Goal: Information Seeking & Learning: Learn about a topic

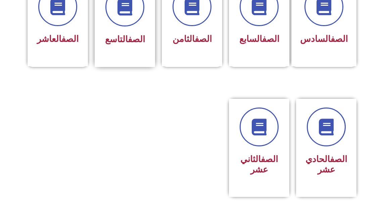
scroll to position [347, 0]
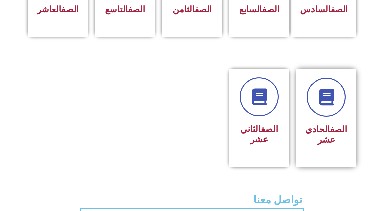
click at [339, 141] on h3 "الصف الحادي عشر" at bounding box center [326, 134] width 42 height 21
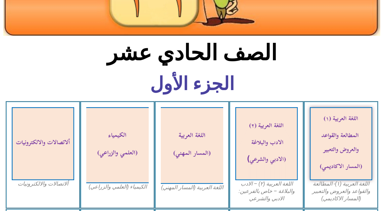
scroll to position [125, 0]
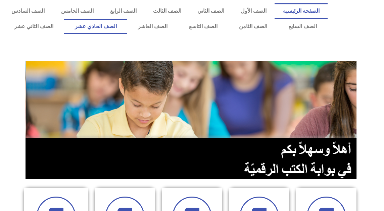
click at [99, 26] on link "الصف الحادي عشر" at bounding box center [95, 26] width 63 height 15
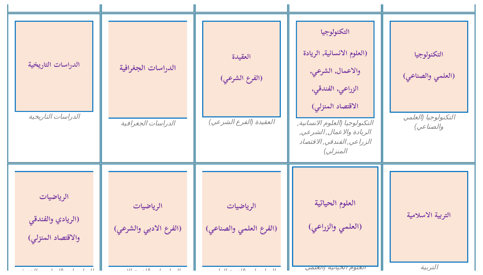
scroll to position [321, 0]
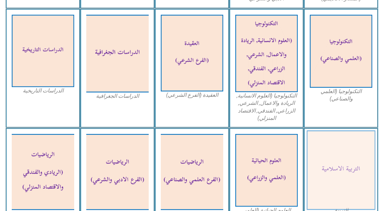
click at [337, 174] on img at bounding box center [341, 170] width 69 height 80
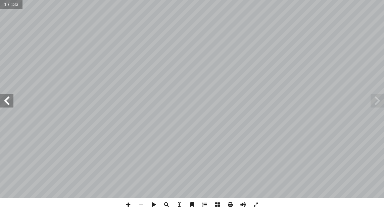
click at [11, 104] on span at bounding box center [6, 100] width 13 height 13
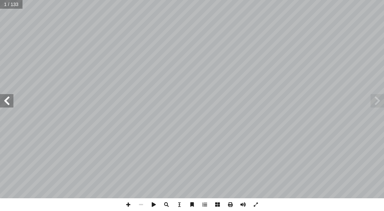
click at [11, 104] on span at bounding box center [6, 100] width 13 height 13
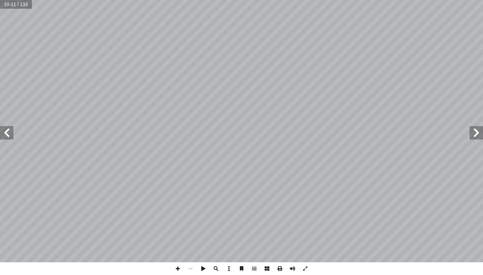
click at [13, 133] on span at bounding box center [6, 132] width 13 height 13
click at [8, 134] on span at bounding box center [6, 132] width 13 height 13
click at [9, 131] on span at bounding box center [6, 132] width 13 height 13
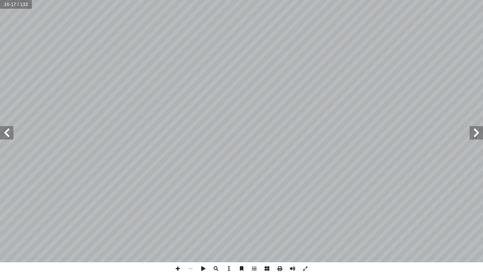
click at [9, 131] on span at bounding box center [6, 132] width 13 height 13
click at [11, 133] on span at bounding box center [6, 132] width 13 height 13
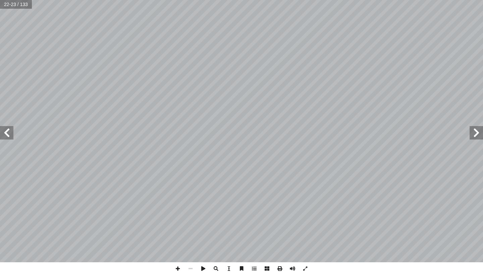
click at [11, 133] on span at bounding box center [6, 132] width 13 height 13
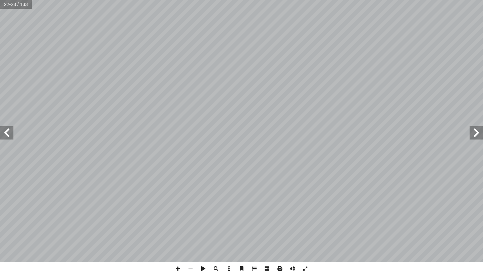
click at [11, 133] on span at bounding box center [6, 132] width 13 height 13
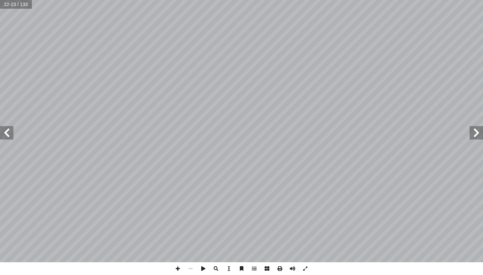
click at [11, 133] on span at bounding box center [6, 132] width 13 height 13
click at [6, 131] on span at bounding box center [6, 132] width 13 height 13
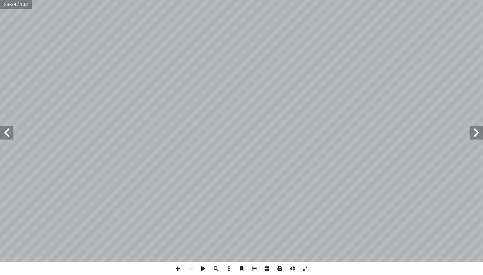
click at [6, 131] on span at bounding box center [6, 132] width 13 height 13
click at [203, 211] on span at bounding box center [203, 268] width 13 height 13
click at [256, 211] on span at bounding box center [254, 268] width 13 height 13
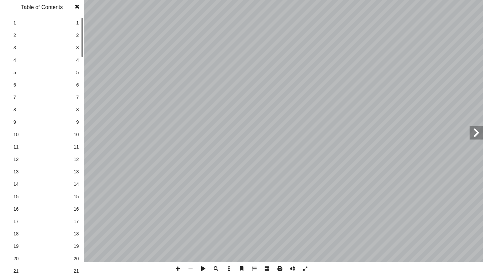
click at [49, 25] on span "1" at bounding box center [41, 22] width 57 height 7
click at [51, 34] on span "2" at bounding box center [41, 35] width 57 height 7
click at [51, 42] on link "3 3" at bounding box center [40, 48] width 75 height 12
click at [55, 46] on span "3" at bounding box center [41, 47] width 57 height 7
click at [78, 49] on span "3" at bounding box center [77, 47] width 3 height 7
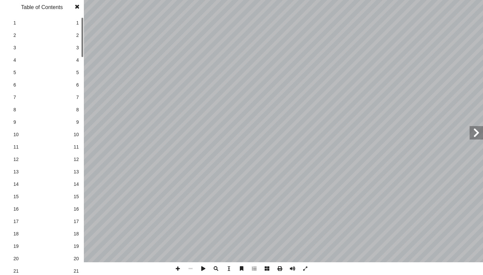
click at [82, 64] on div at bounding box center [82, 145] width 2 height 257
click at [76, 73] on link "5 5" at bounding box center [40, 72] width 75 height 12
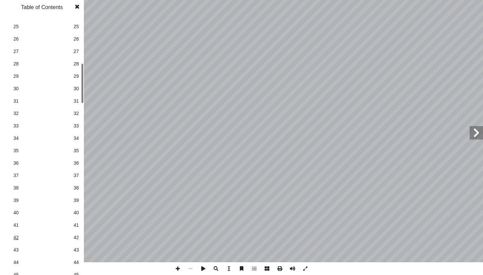
click at [14, 211] on span "42" at bounding box center [41, 237] width 57 height 7
click at [77, 201] on span "39" at bounding box center [75, 200] width 5 height 7
click at [76, 211] on span "40" at bounding box center [75, 212] width 5 height 7
click at [76, 211] on span "41" at bounding box center [75, 225] width 5 height 7
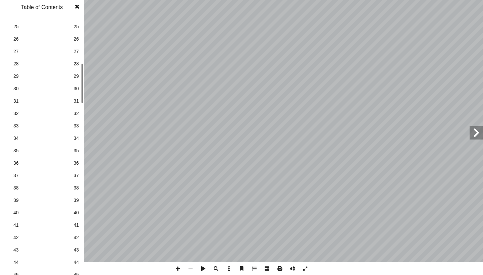
click at [77, 211] on span "42" at bounding box center [75, 237] width 5 height 7
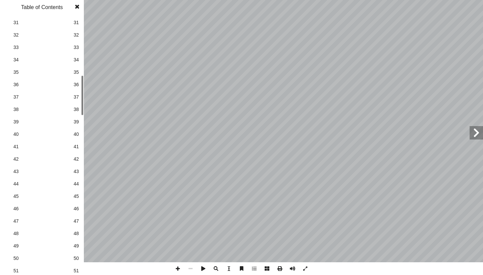
click at [76, 211] on link "50 50" at bounding box center [40, 258] width 75 height 12
click at [76, 206] on span "46" at bounding box center [75, 208] width 5 height 7
click at [179, 211] on span at bounding box center [177, 268] width 13 height 13
click at [178, 211] on span at bounding box center [177, 268] width 13 height 13
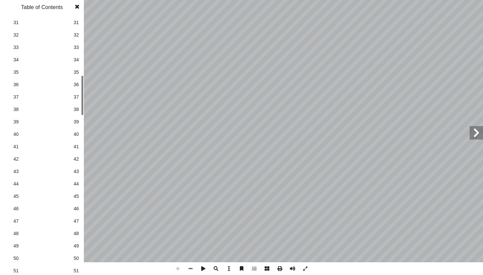
click at [178, 211] on span at bounding box center [177, 268] width 13 height 13
click at [77, 6] on span at bounding box center [77, 6] width 12 height 13
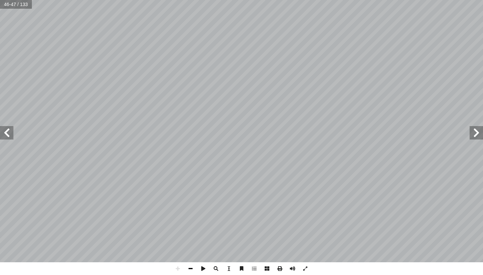
click at [192, 211] on span at bounding box center [190, 268] width 13 height 13
click at [10, 134] on span at bounding box center [6, 132] width 13 height 13
click at [383, 138] on span at bounding box center [476, 132] width 13 height 13
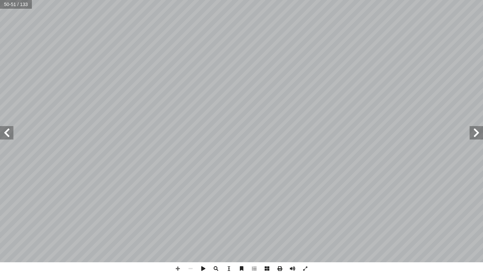
click at [383, 138] on span at bounding box center [476, 132] width 13 height 13
click at [4, 129] on span at bounding box center [6, 132] width 13 height 13
click at [4, 130] on span at bounding box center [6, 132] width 13 height 13
